Goal: Use online tool/utility: Utilize a website feature to perform a specific function

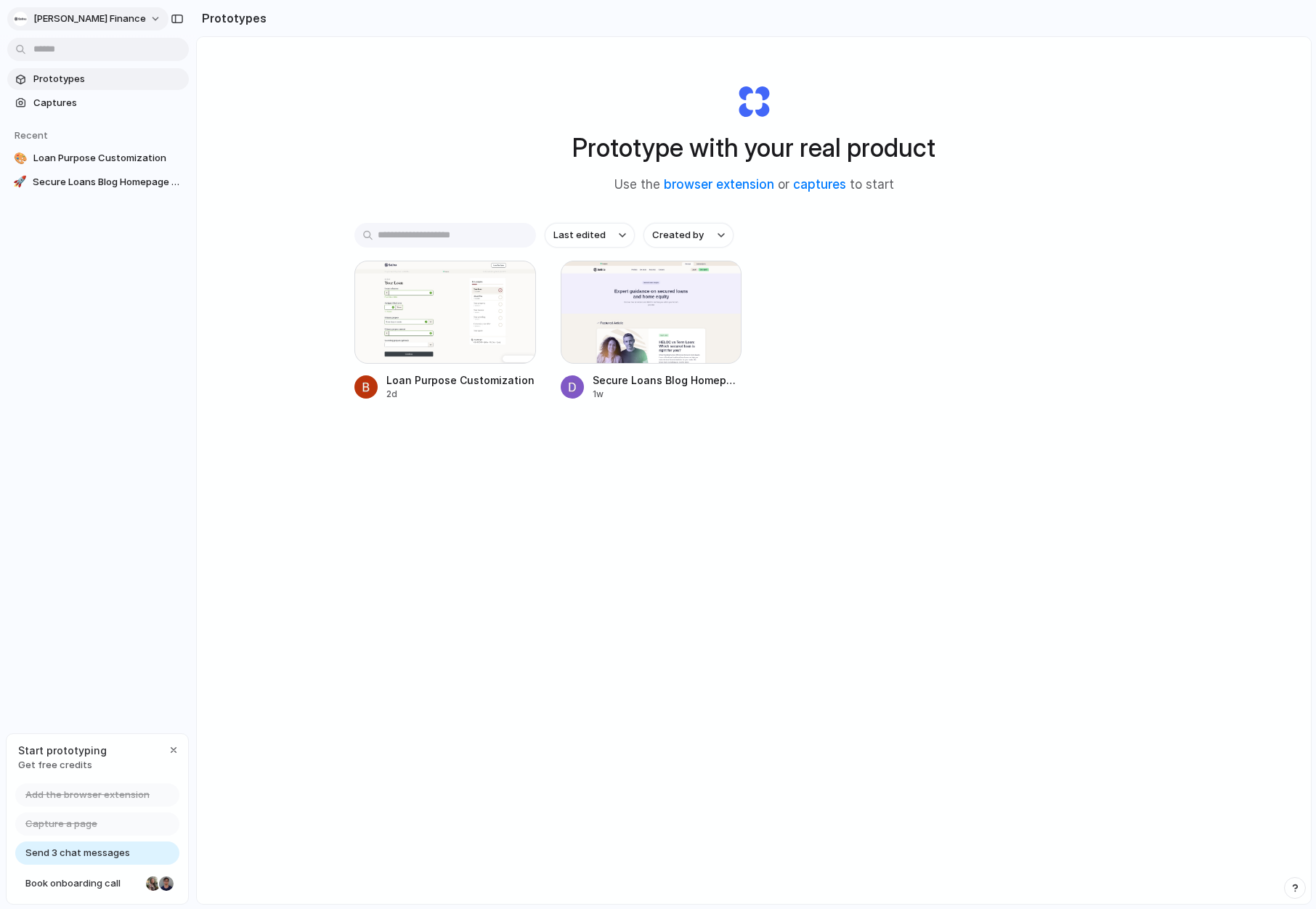
click at [97, 21] on span "Selina Finance" at bounding box center [89, 19] width 112 height 15
click at [107, 17] on div "Settings Invite members Change theme Sign out" at bounding box center [658, 454] width 1316 height 909
click at [650, 333] on div at bounding box center [651, 312] width 182 height 103
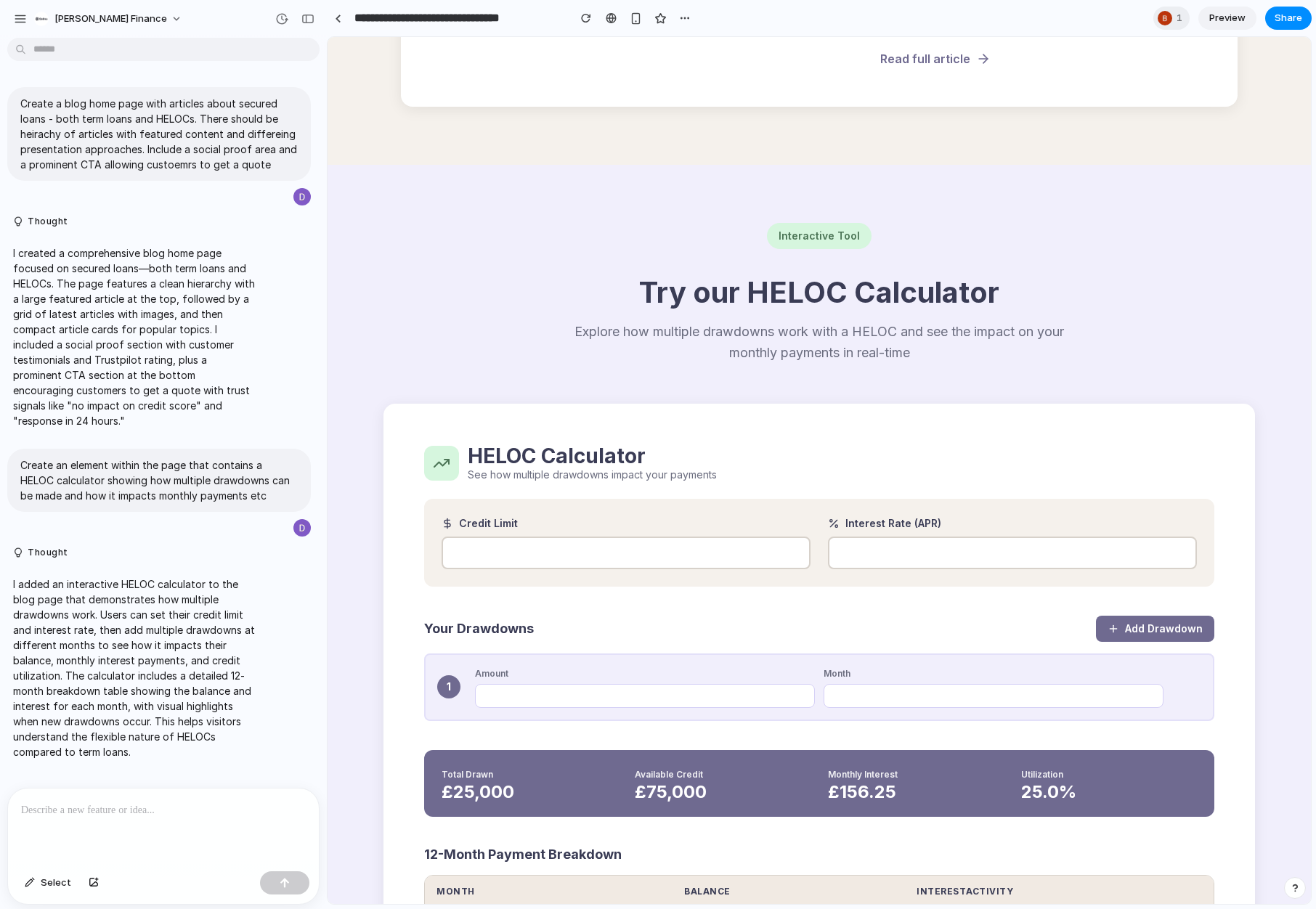
scroll to position [796, 0]
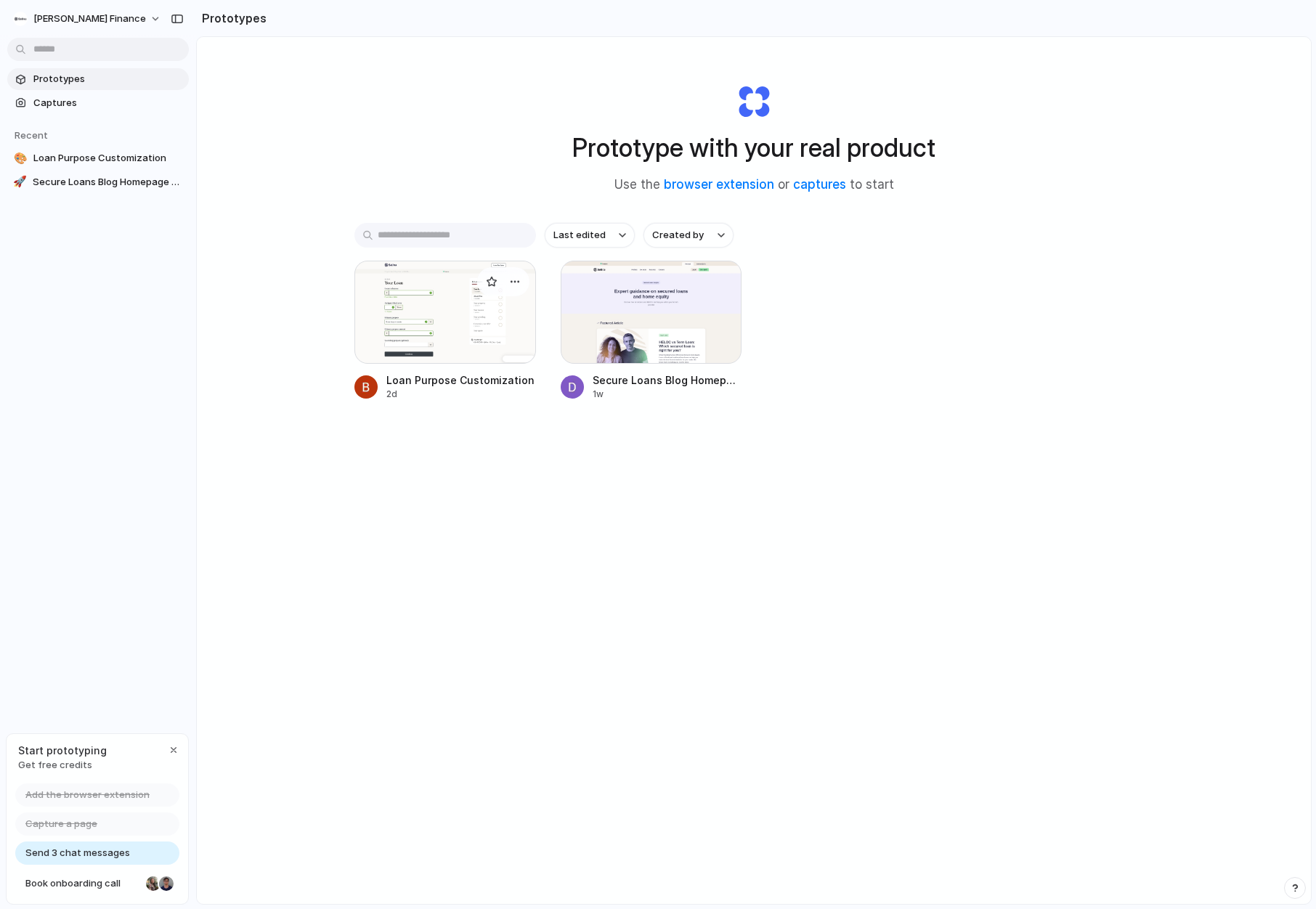
click at [411, 299] on div at bounding box center [444, 312] width 182 height 103
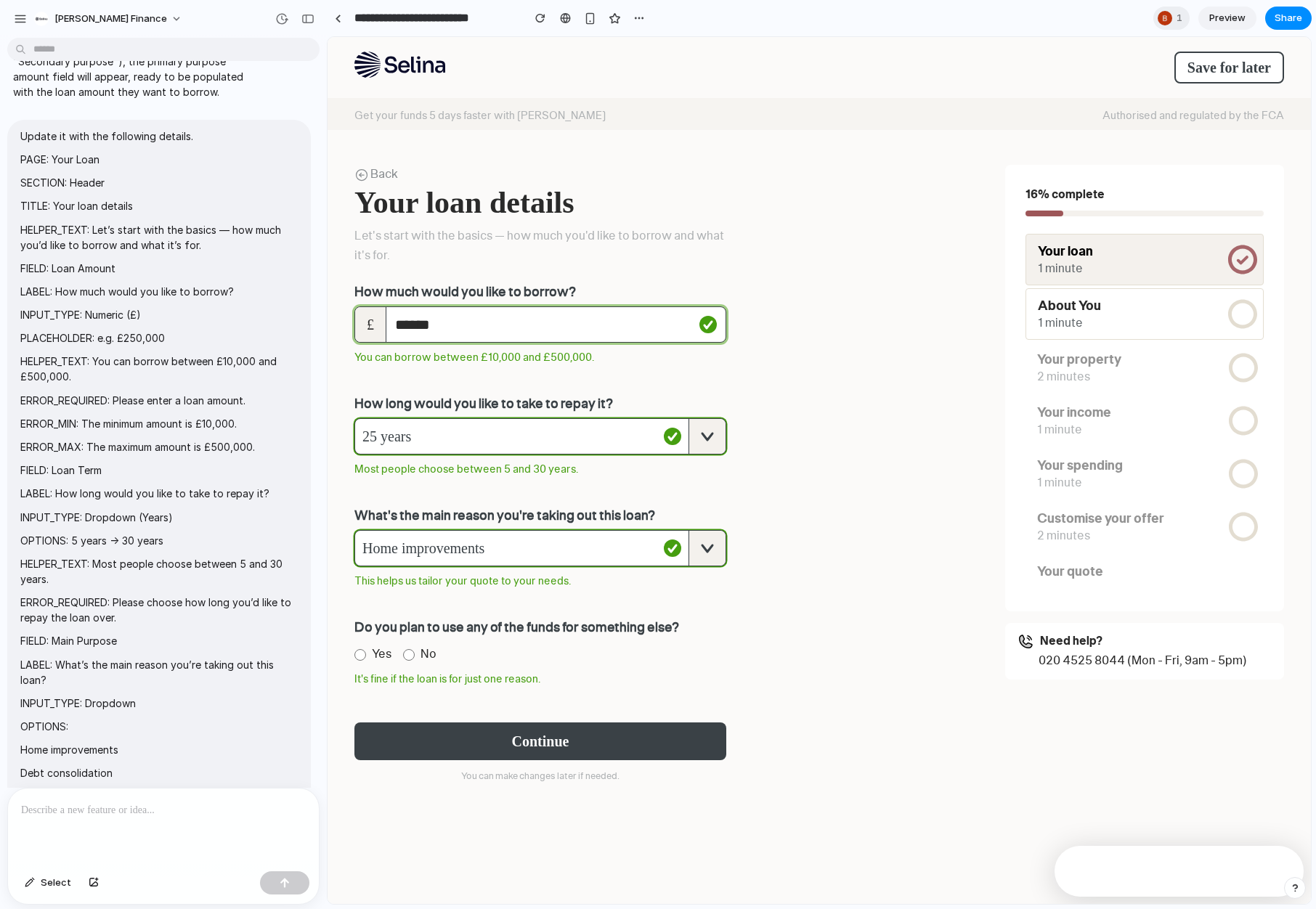
scroll to position [317, 0]
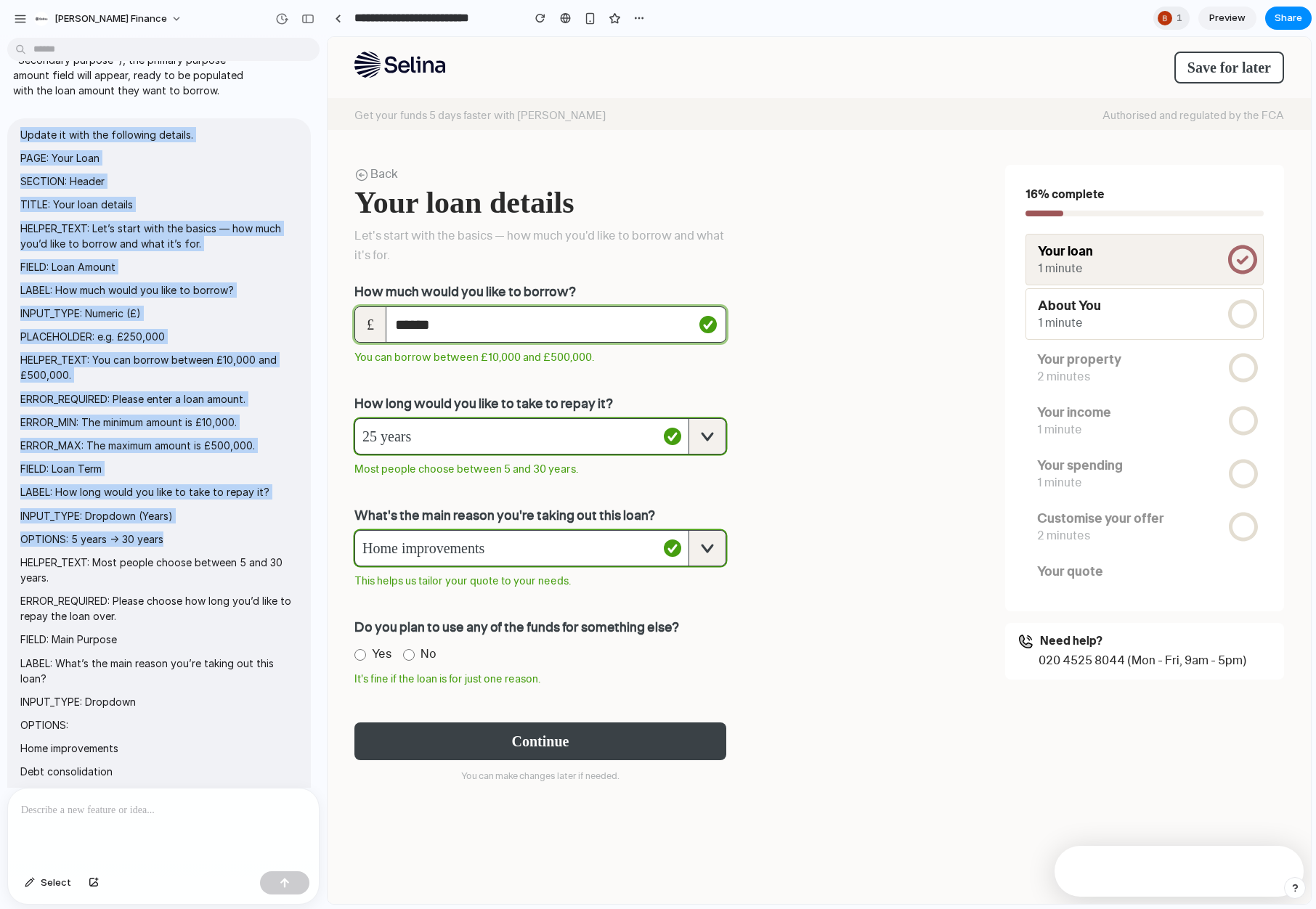
drag, startPoint x: 23, startPoint y: 134, endPoint x: 198, endPoint y: 533, distance: 435.7
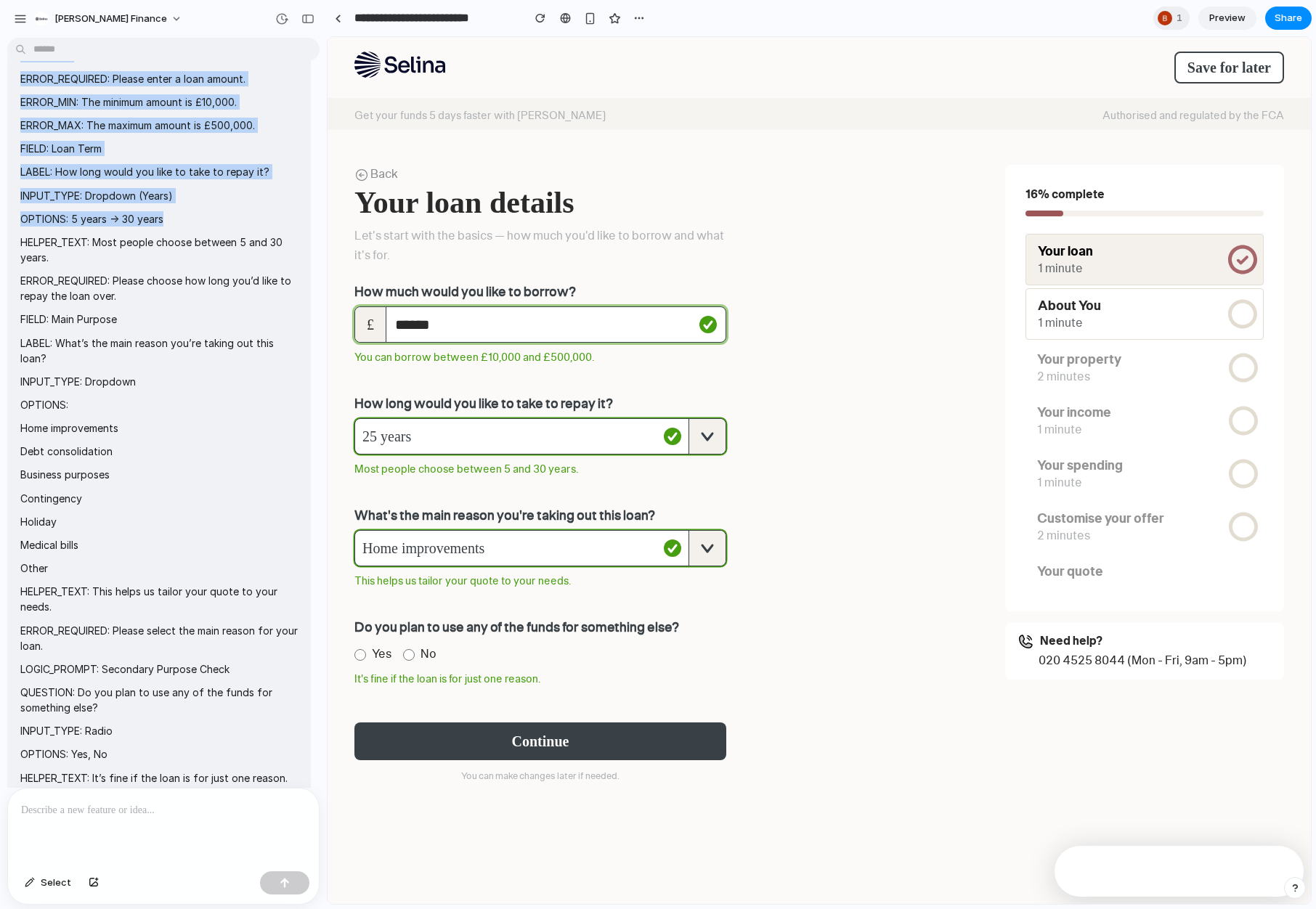
scroll to position [699, 0]
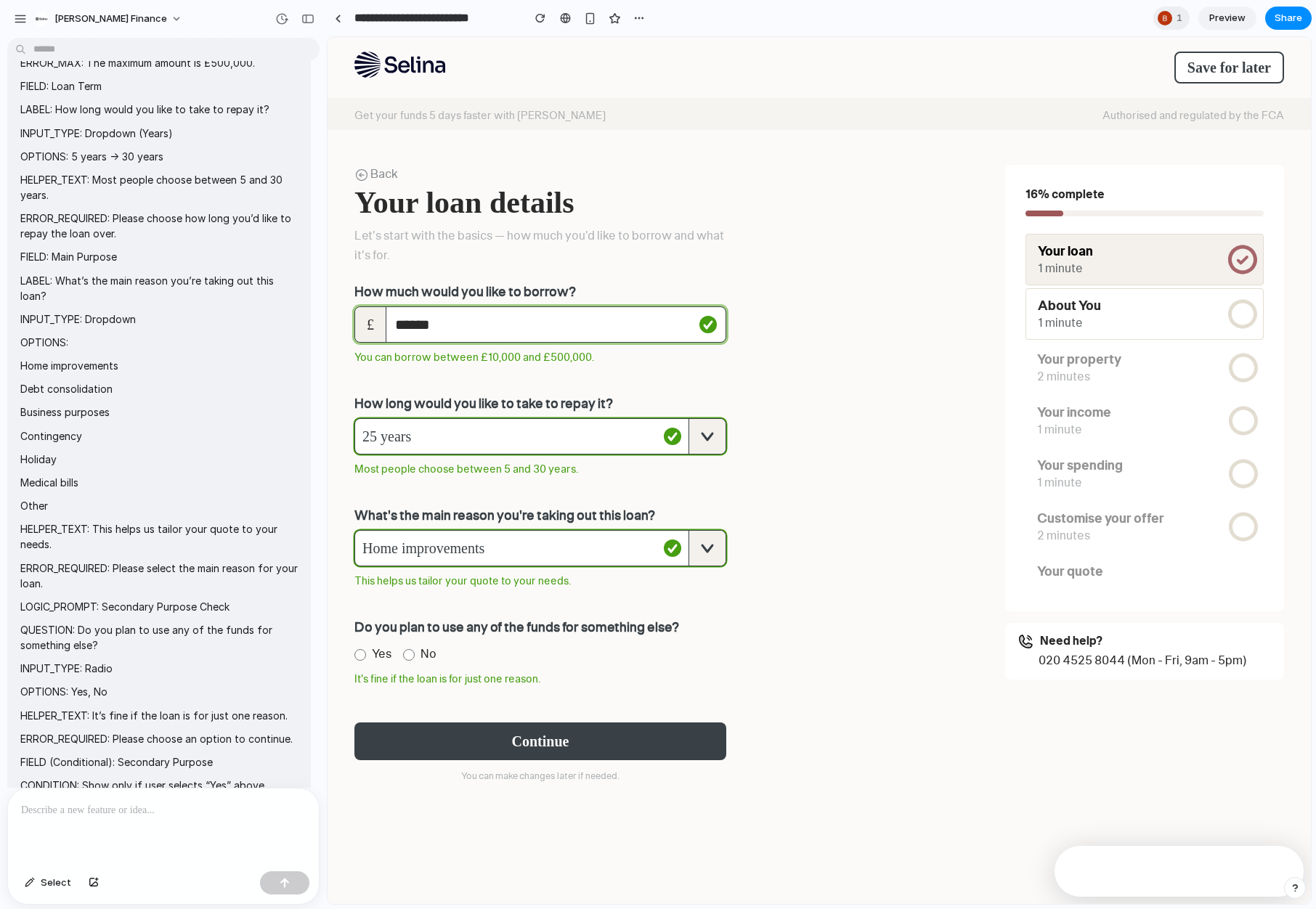
click at [212, 450] on span "Update it with the following details. PAGE: Your Loan SECTION: Header TITLE: Yo…" at bounding box center [158, 832] width 277 height 2175
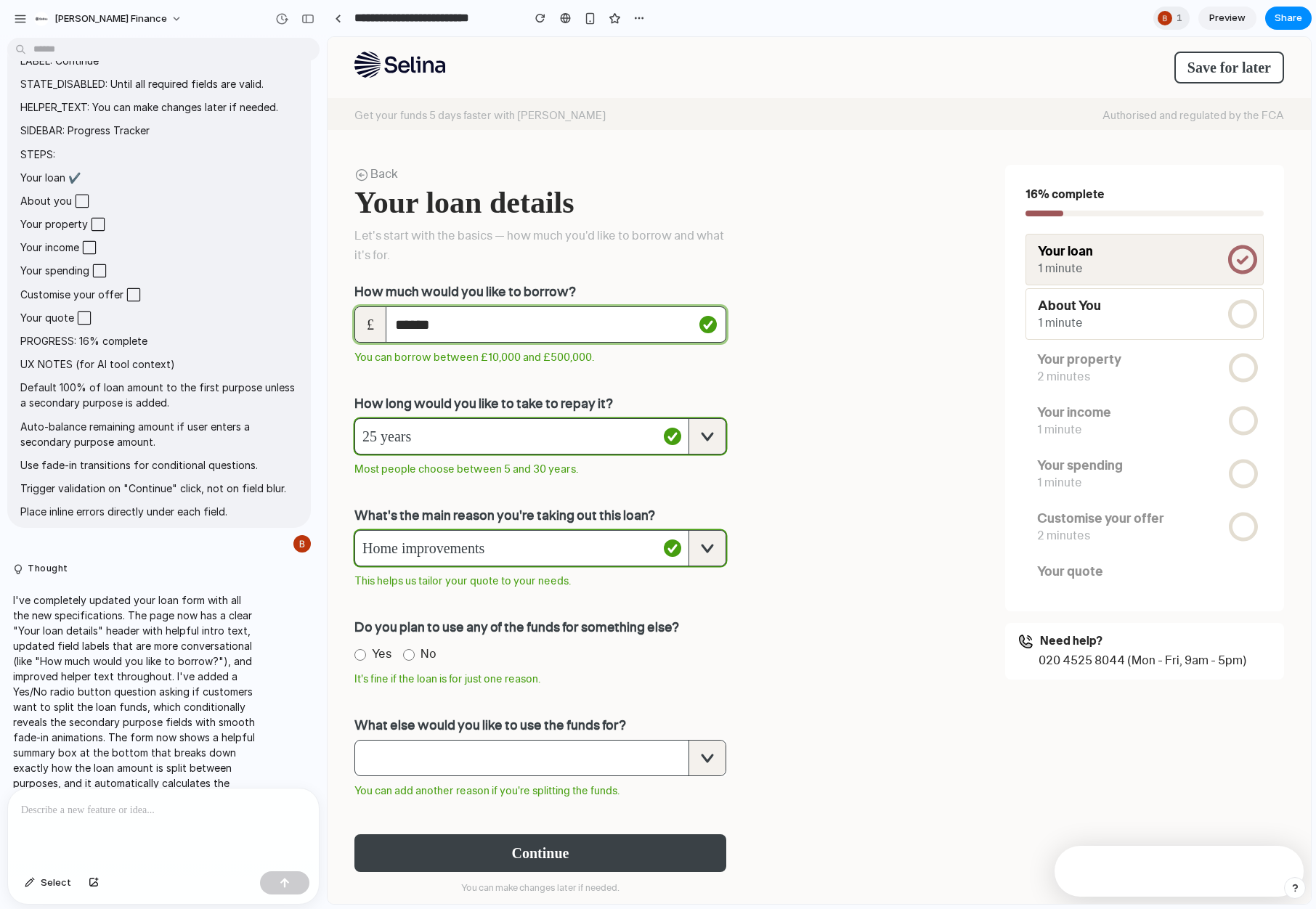
scroll to position [79, 0]
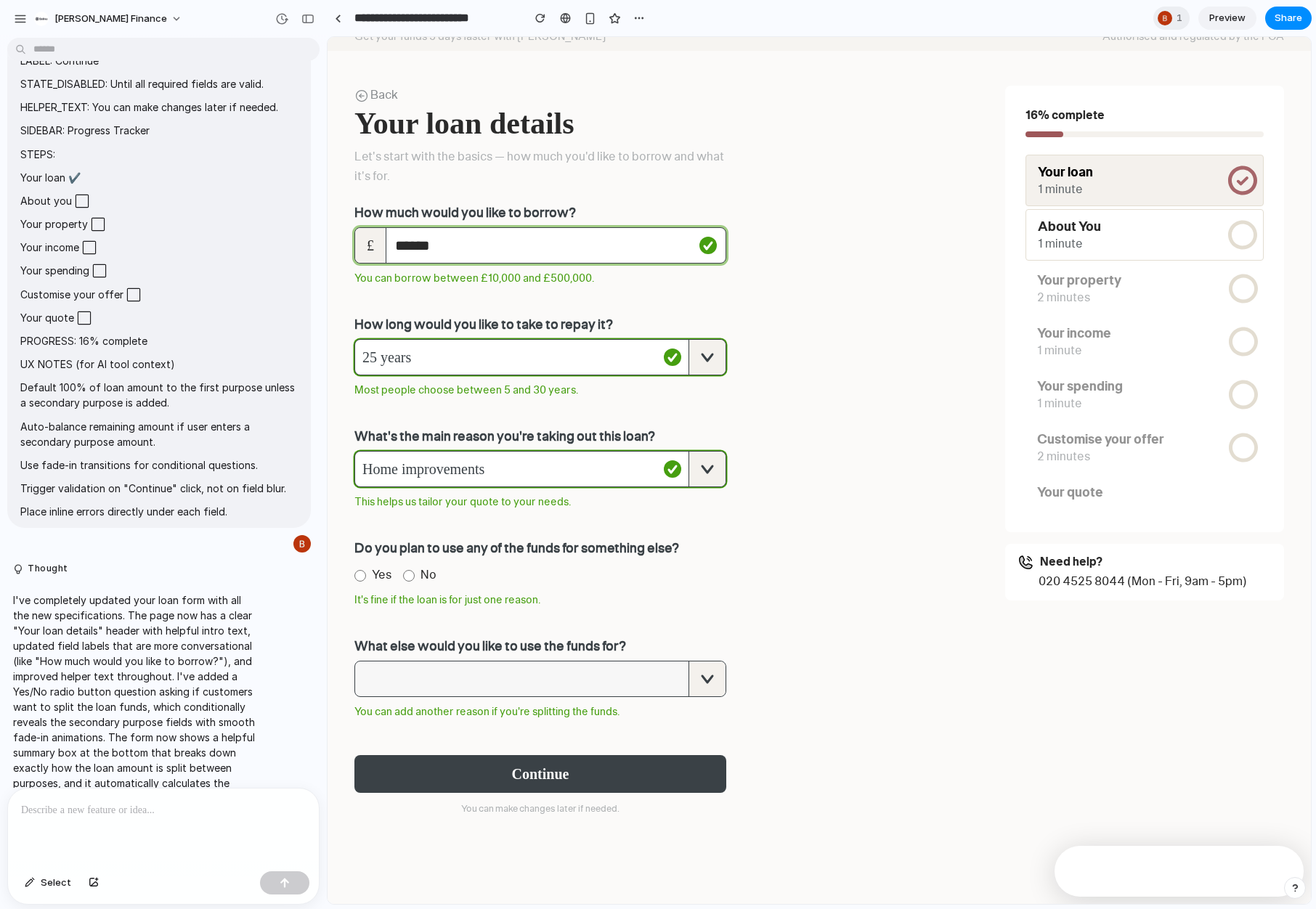
click at [656, 672] on span "button" at bounding box center [521, 678] width 333 height 35
click at [689, 672] on div "button" at bounding box center [707, 678] width 37 height 35
click at [776, 691] on div "Back Your loan details Let's start with the basics — how much you'd like to bor…" at bounding box center [818, 472] width 929 height 774
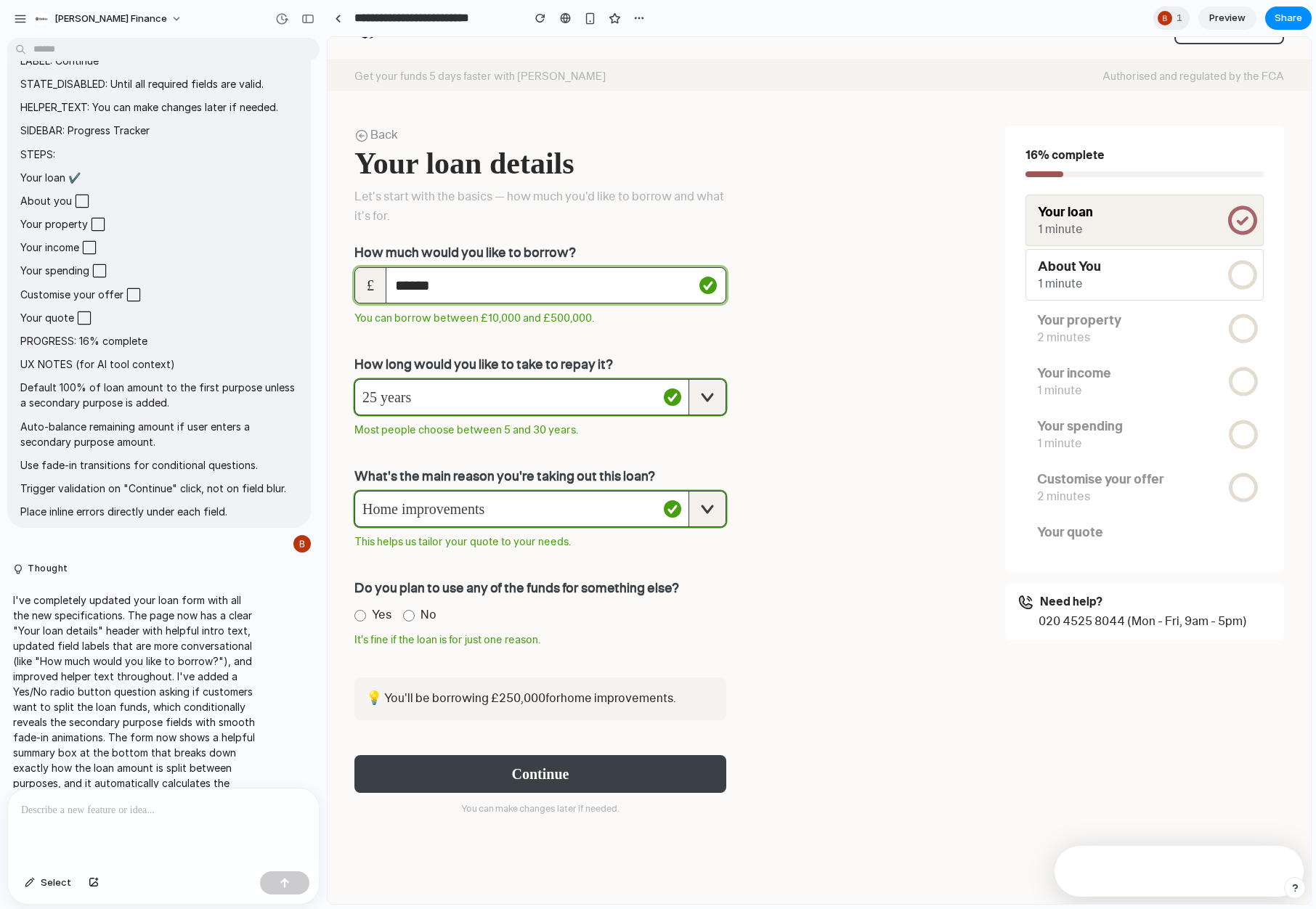
scroll to position [40, 0]
click at [355, 619] on label "Yes" at bounding box center [372, 615] width 37 height 20
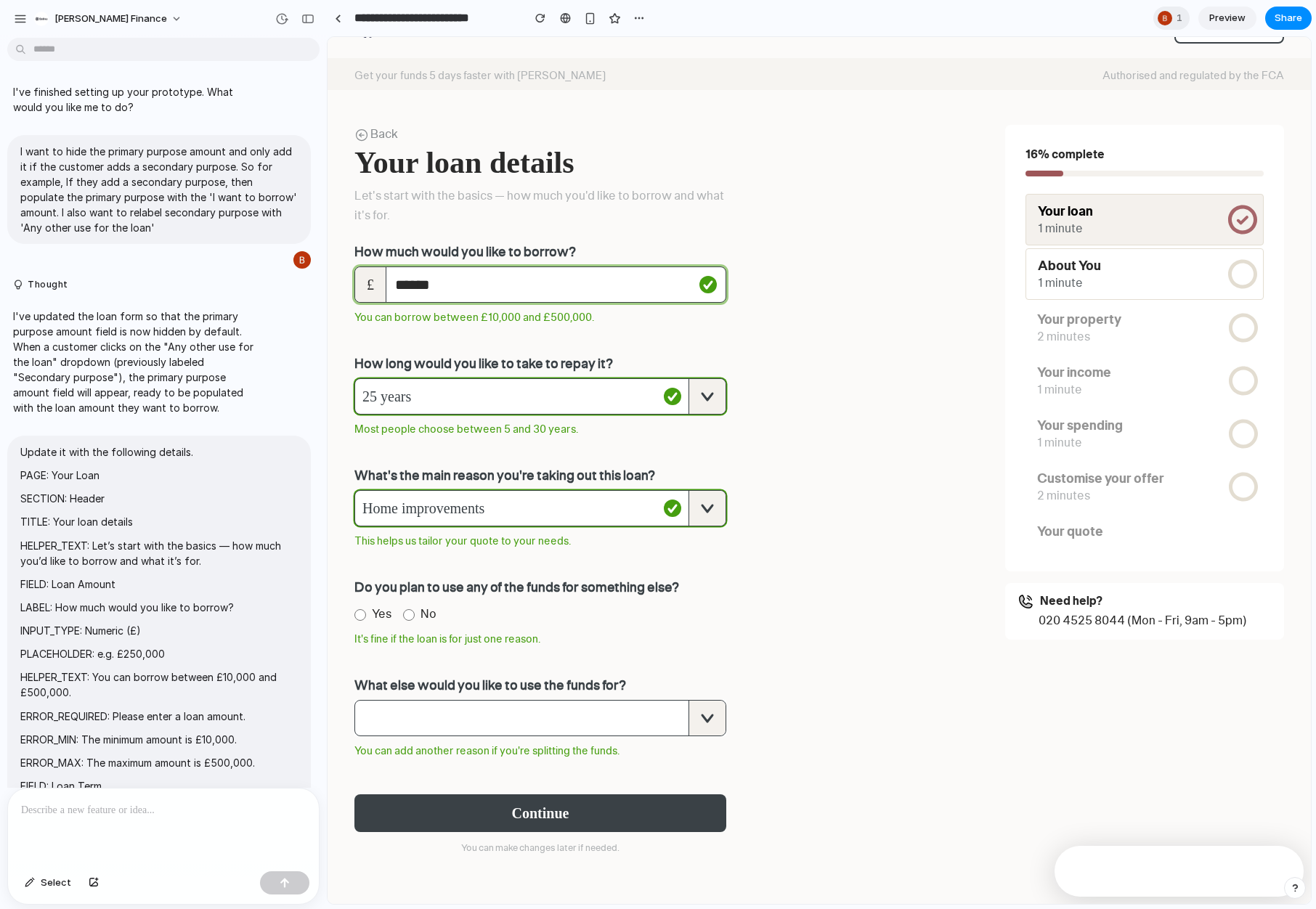
scroll to position [0, 0]
click at [533, 726] on span "button" at bounding box center [521, 717] width 333 height 35
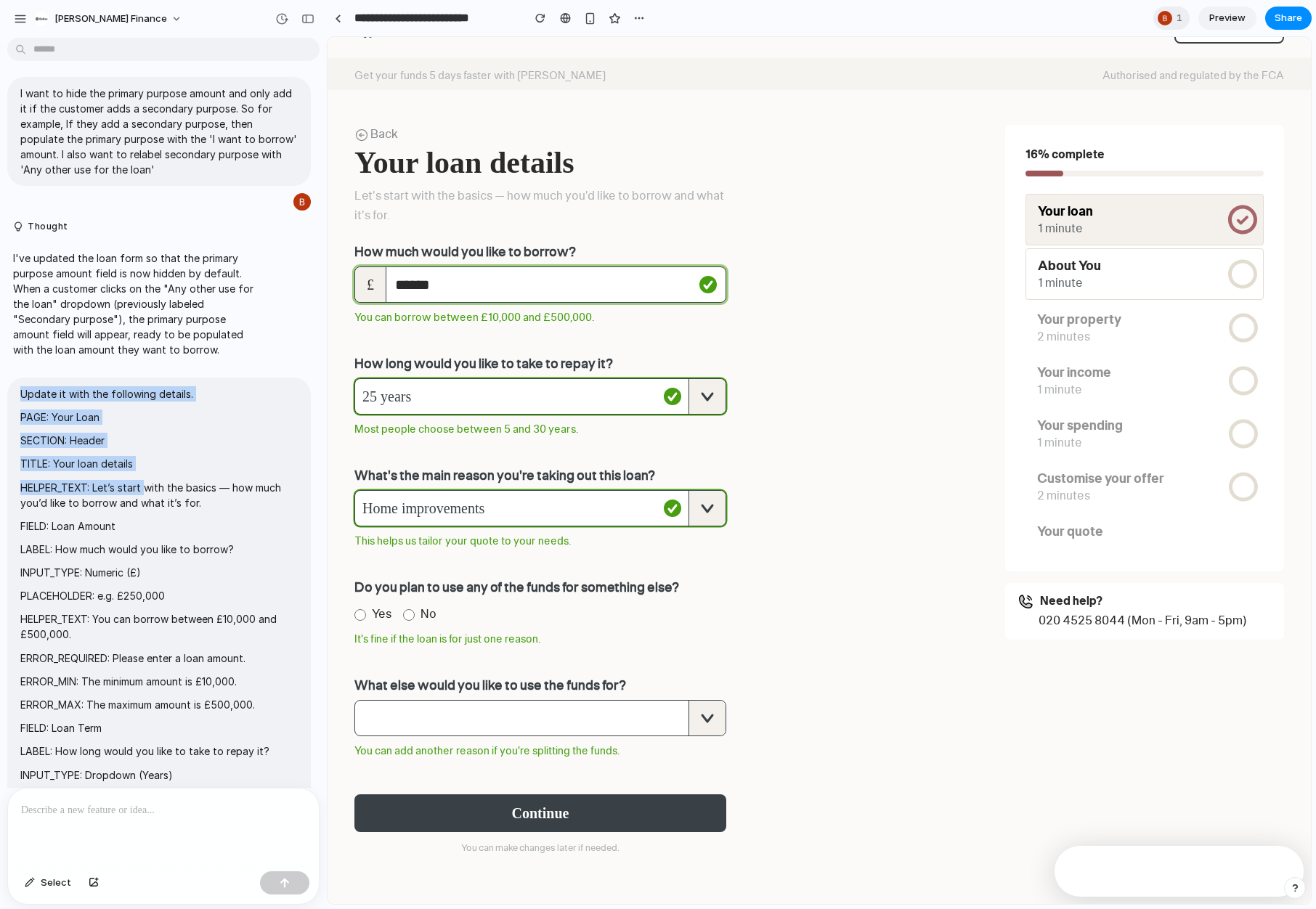
drag, startPoint x: 20, startPoint y: 394, endPoint x: 147, endPoint y: 493, distance: 161.0
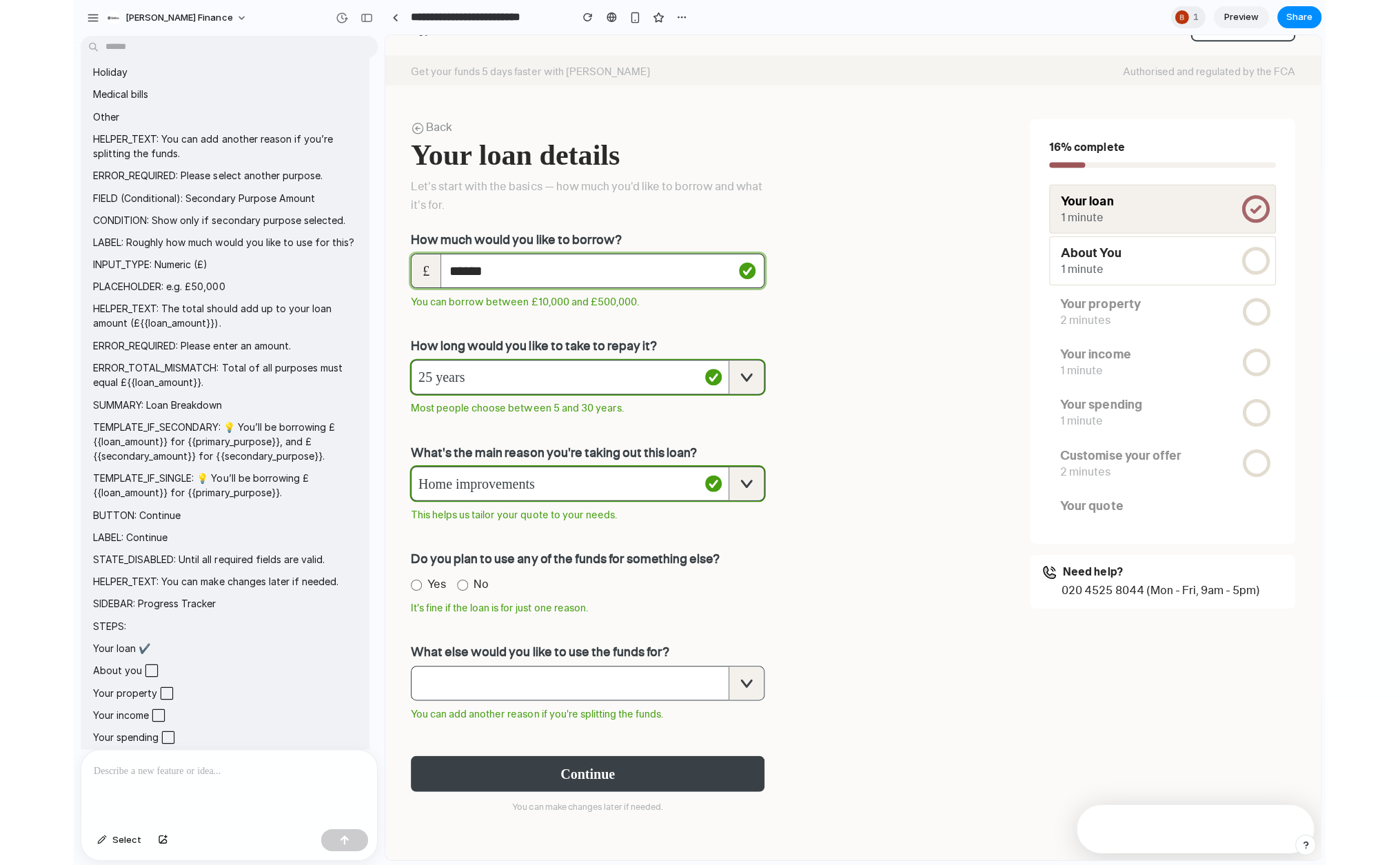
scroll to position [2074, 0]
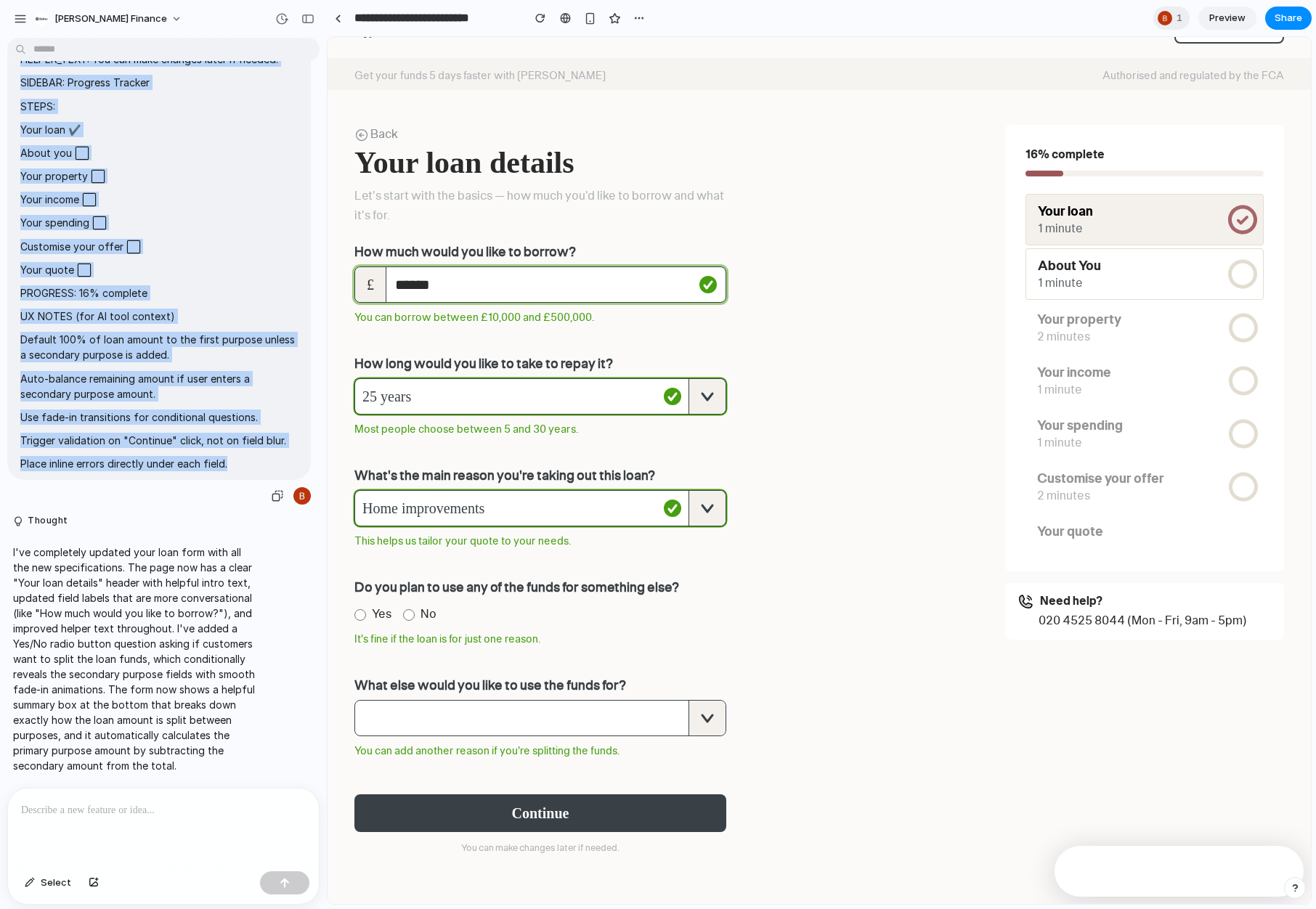
click at [244, 456] on p "Place inline errors directly under each field." at bounding box center [158, 463] width 277 height 15
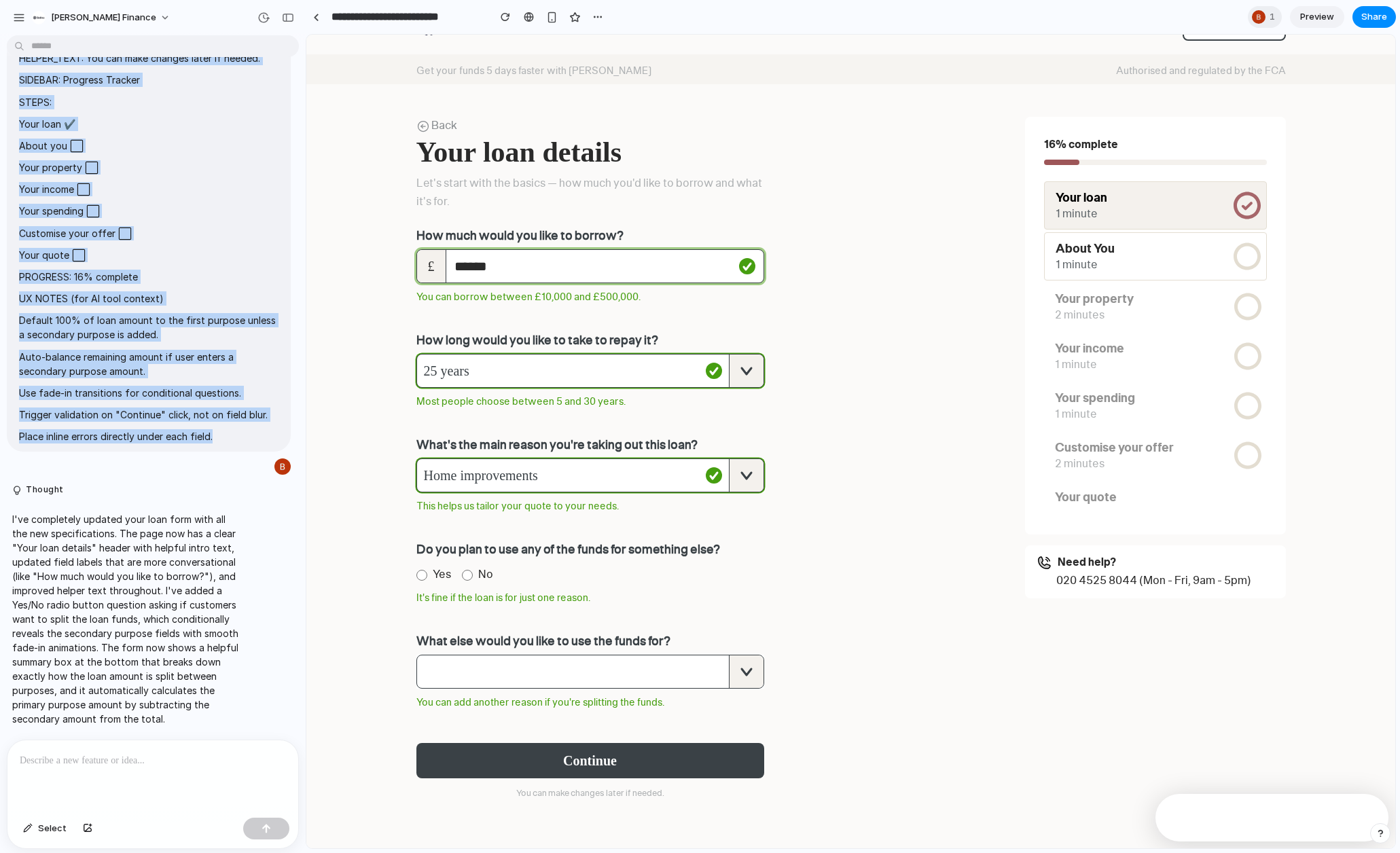
scroll to position [2041, 0]
